Goal: Information Seeking & Learning: Learn about a topic

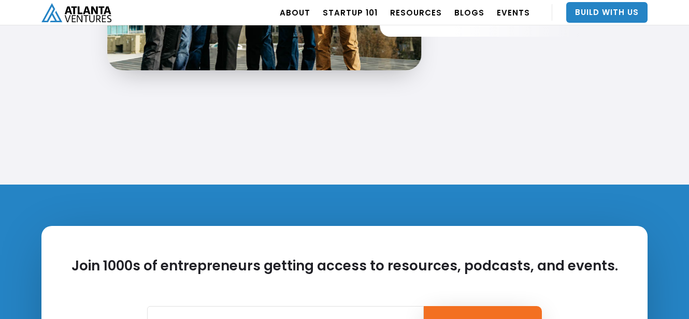
scroll to position [2171, 0]
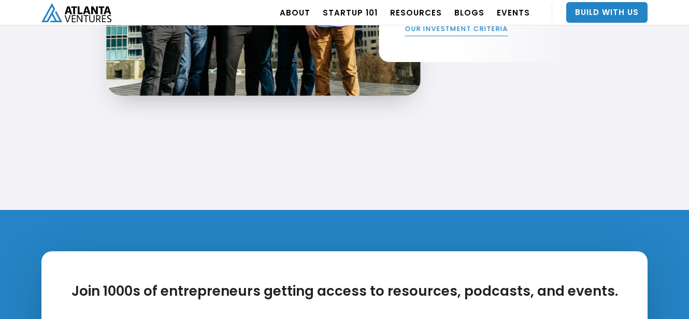
click at [434, 34] on link "OUR INVESTMENT CRITERIA" at bounding box center [455, 30] width 103 height 12
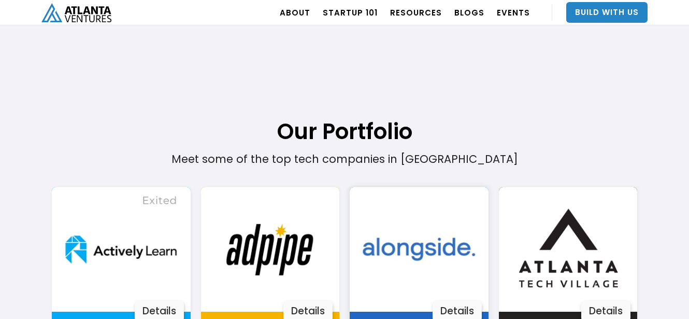
scroll to position [213, 0]
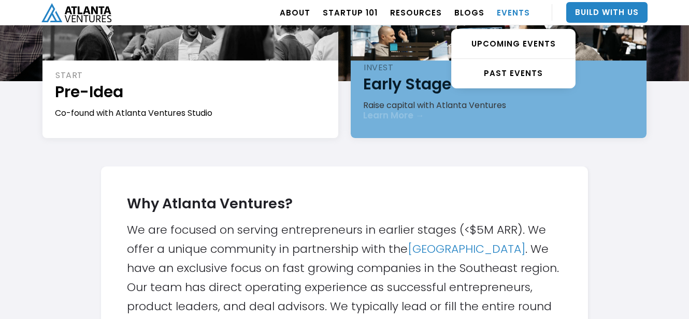
click at [513, 17] on link "EVENTS" at bounding box center [513, 12] width 33 height 29
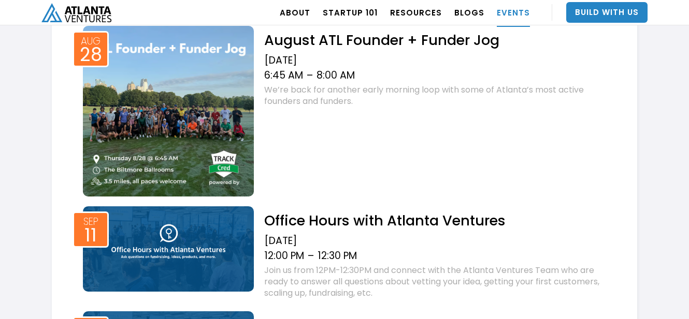
scroll to position [448, 0]
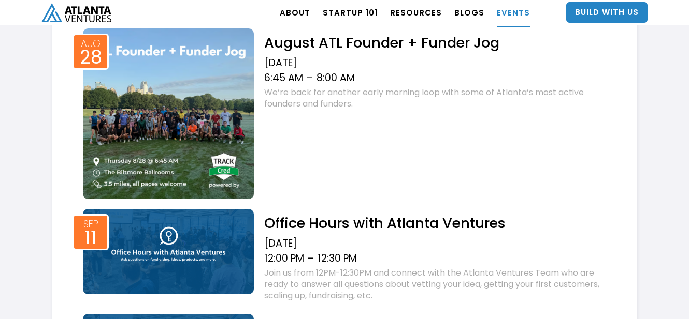
click at [242, 102] on img at bounding box center [168, 113] width 171 height 171
